Goal: Find specific page/section

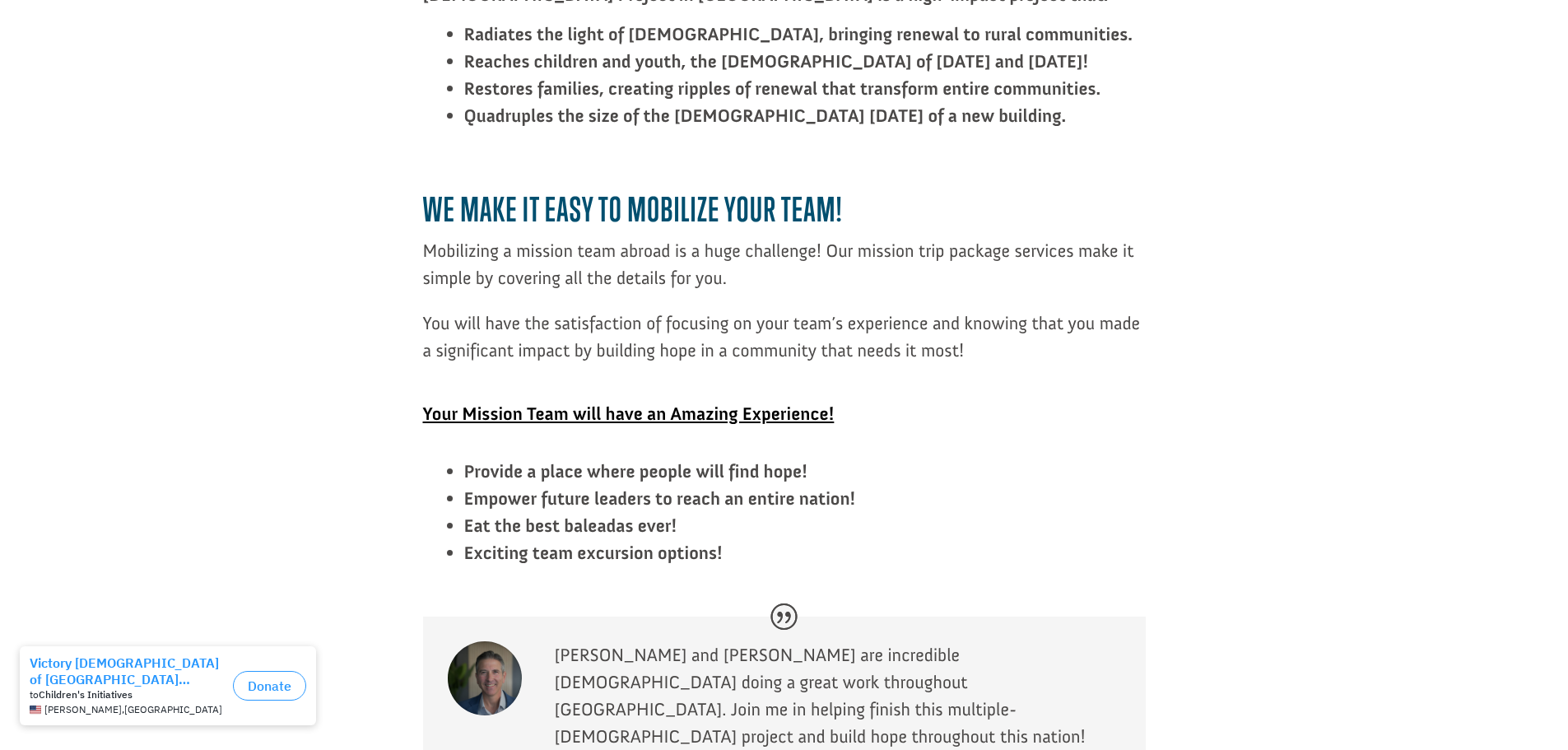
scroll to position [3210, 0]
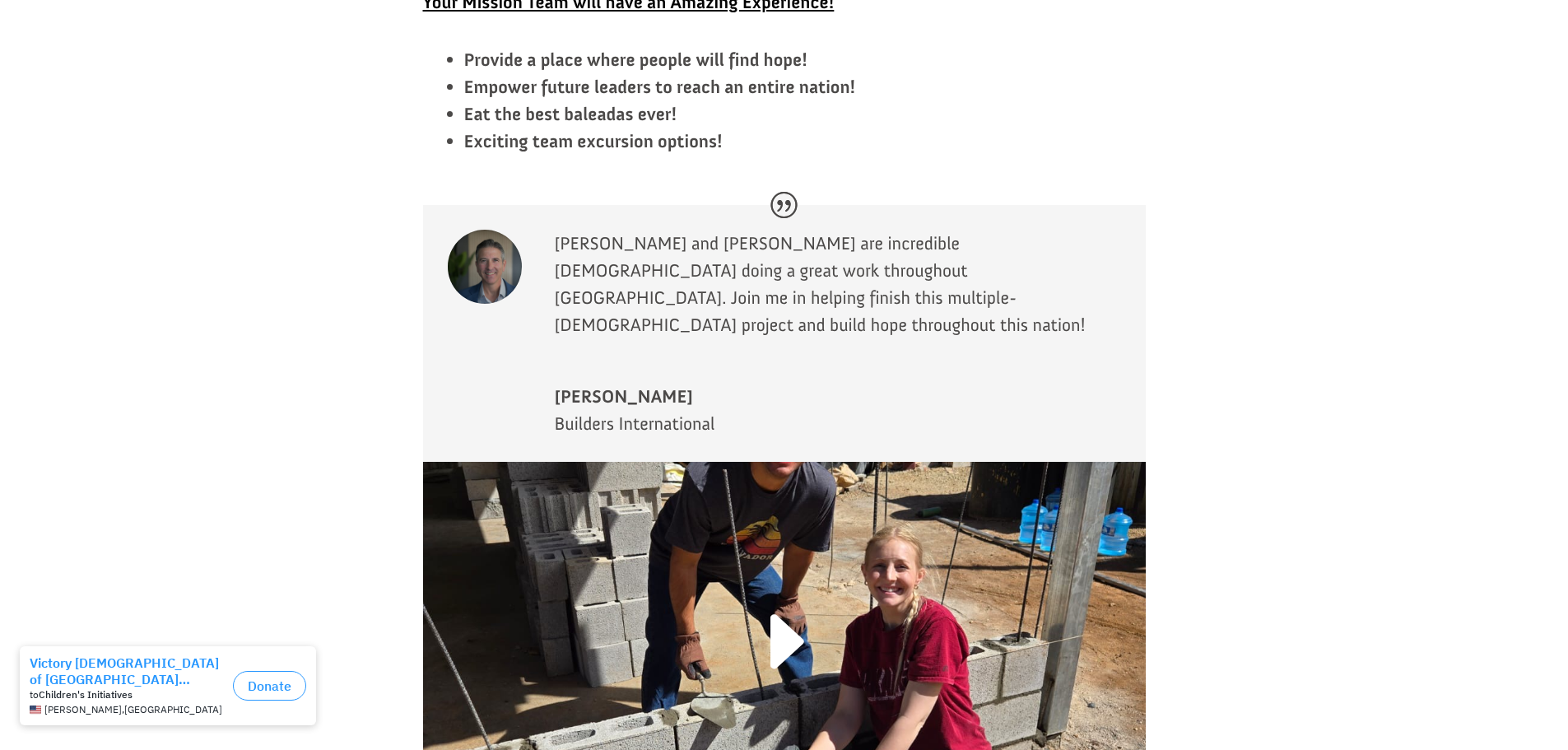
click at [792, 588] on link at bounding box center [784, 651] width 109 height 128
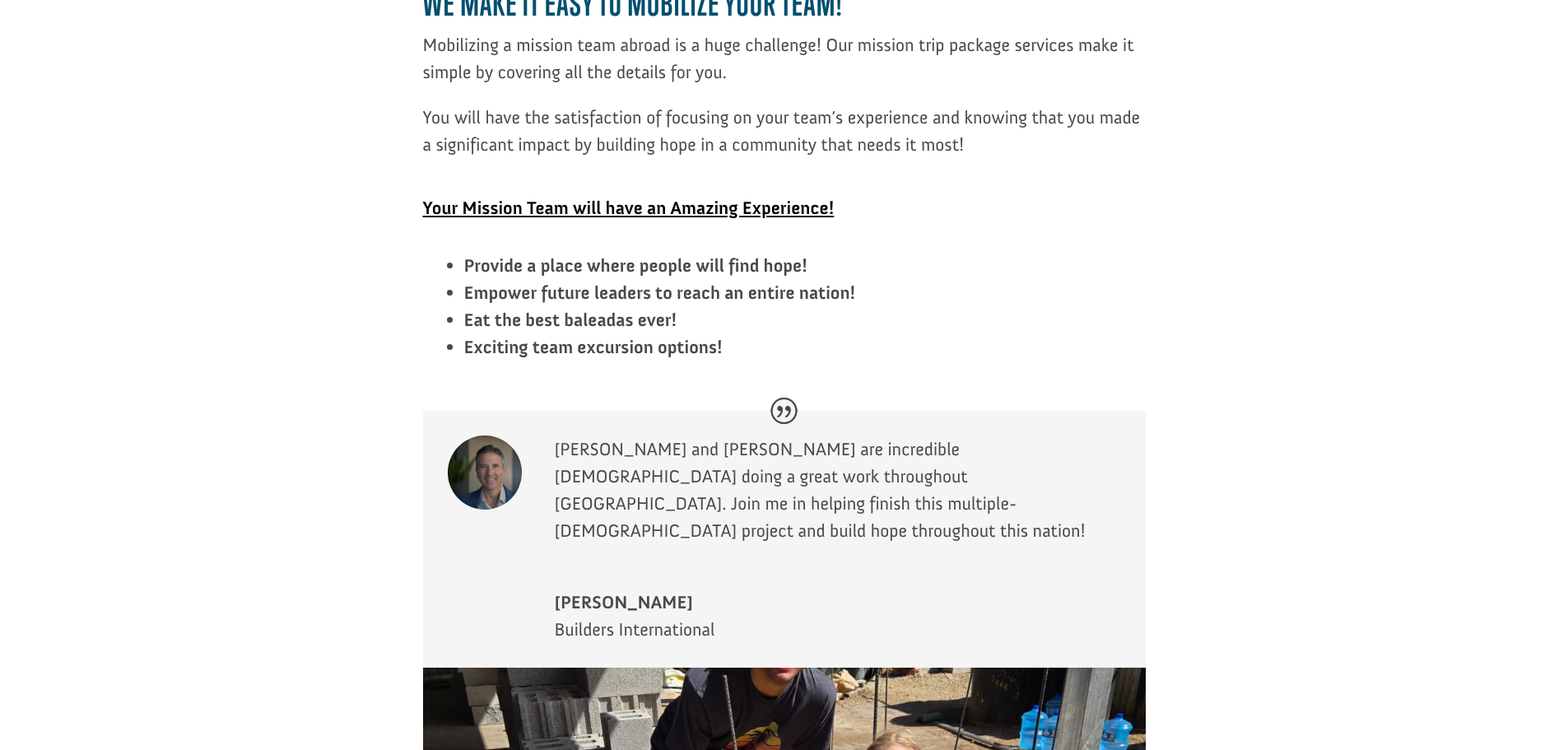
scroll to position [3046, 0]
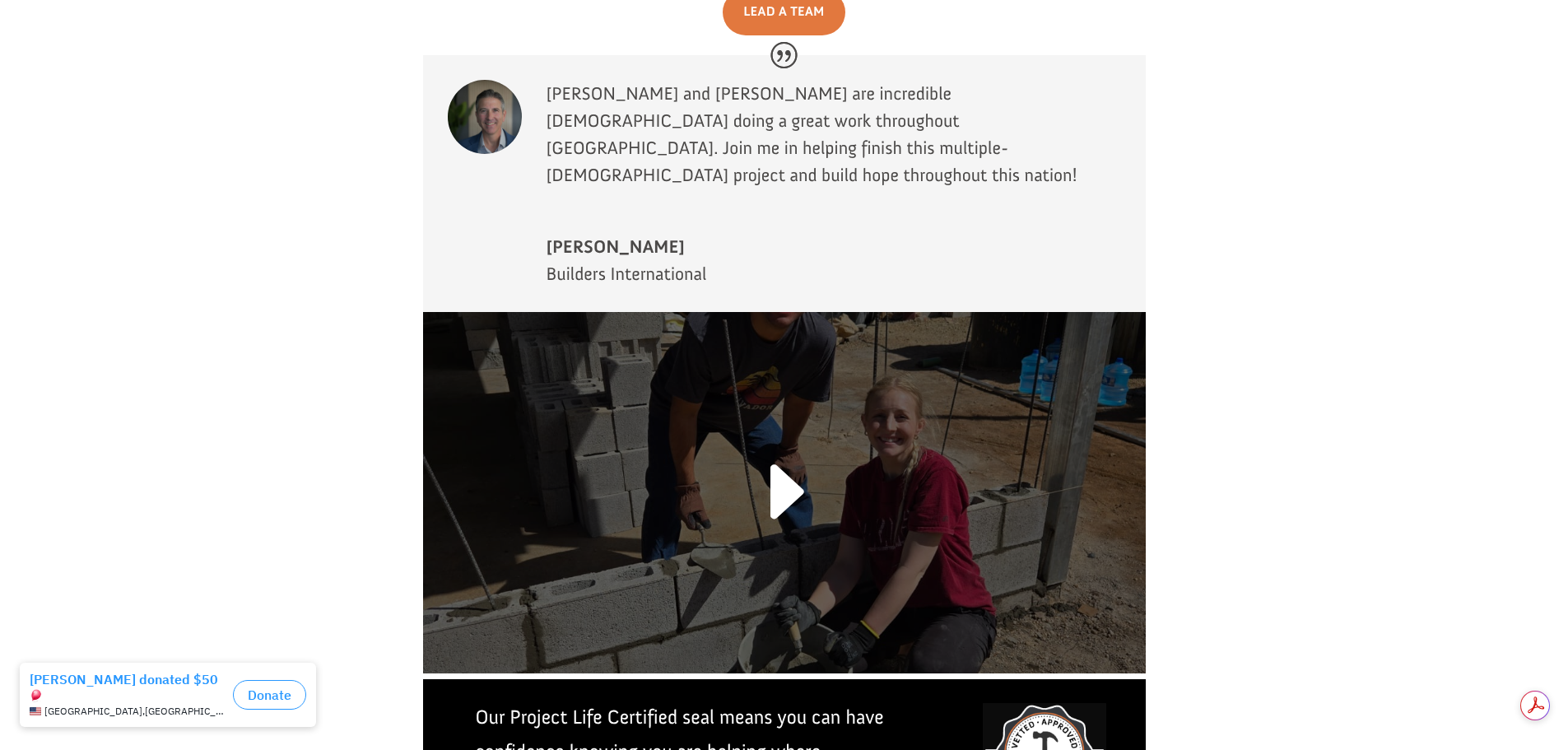
click at [788, 438] on link at bounding box center [784, 501] width 109 height 128
